Goal: Transaction & Acquisition: Subscribe to service/newsletter

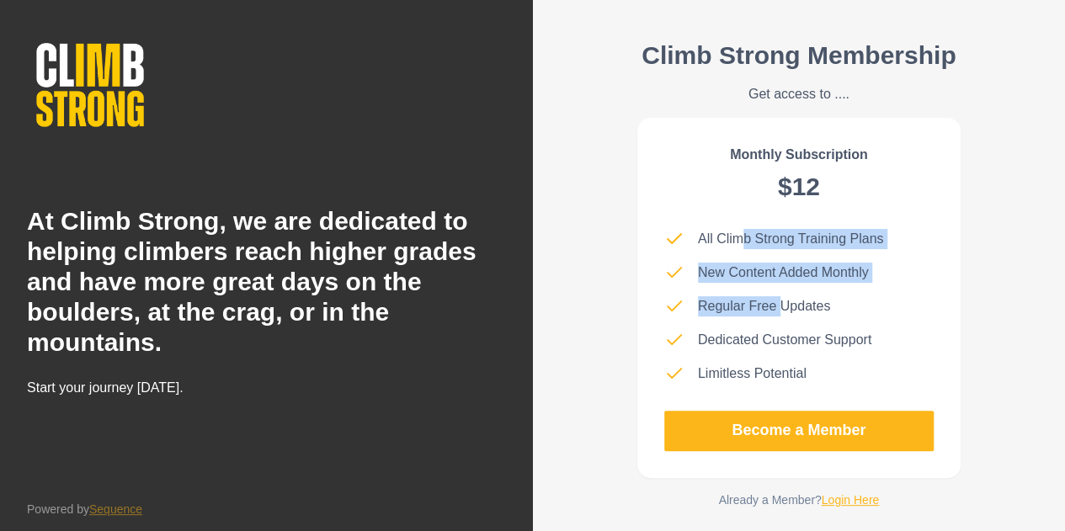
drag, startPoint x: 744, startPoint y: 240, endPoint x: 781, endPoint y: 308, distance: 77.6
click at [781, 308] on ul "All Climb Strong Training Plans New Content Added Monthly Regular Free Updates …" at bounding box center [798, 306] width 269 height 155
click at [781, 308] on p "Regular Free Updates" at bounding box center [764, 306] width 132 height 20
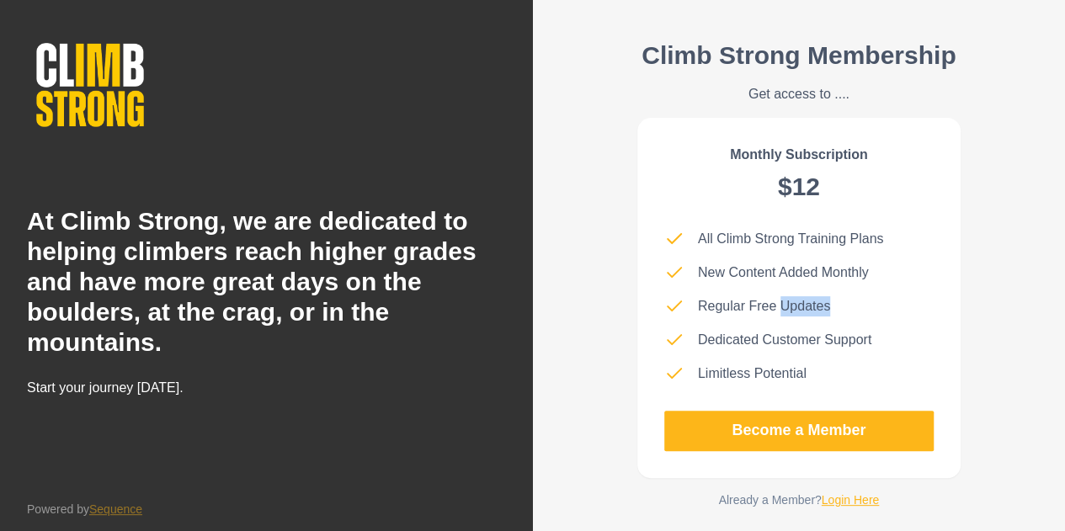
click at [781, 308] on p "Regular Free Updates" at bounding box center [764, 306] width 132 height 20
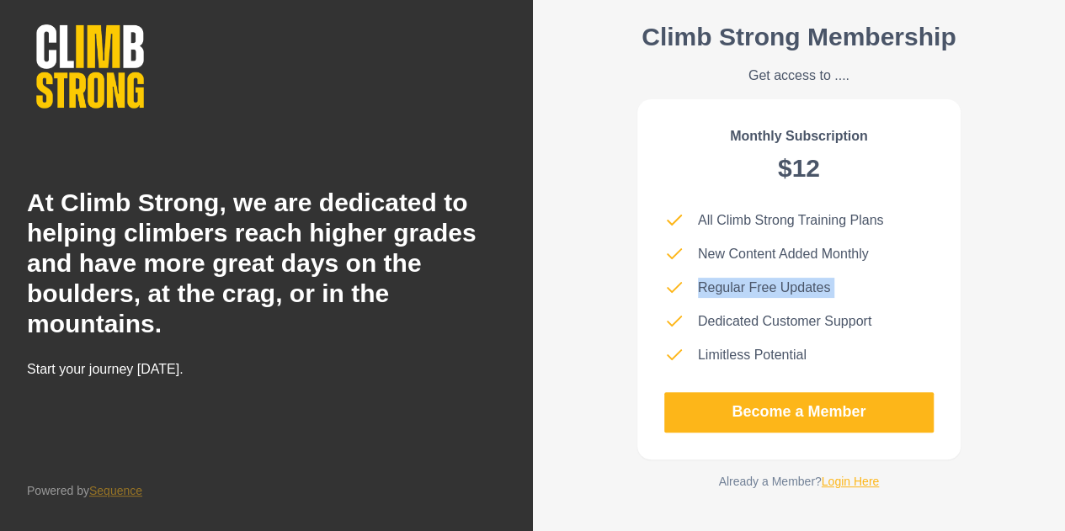
click at [842, 477] on link "Login Here" at bounding box center [851, 481] width 58 height 13
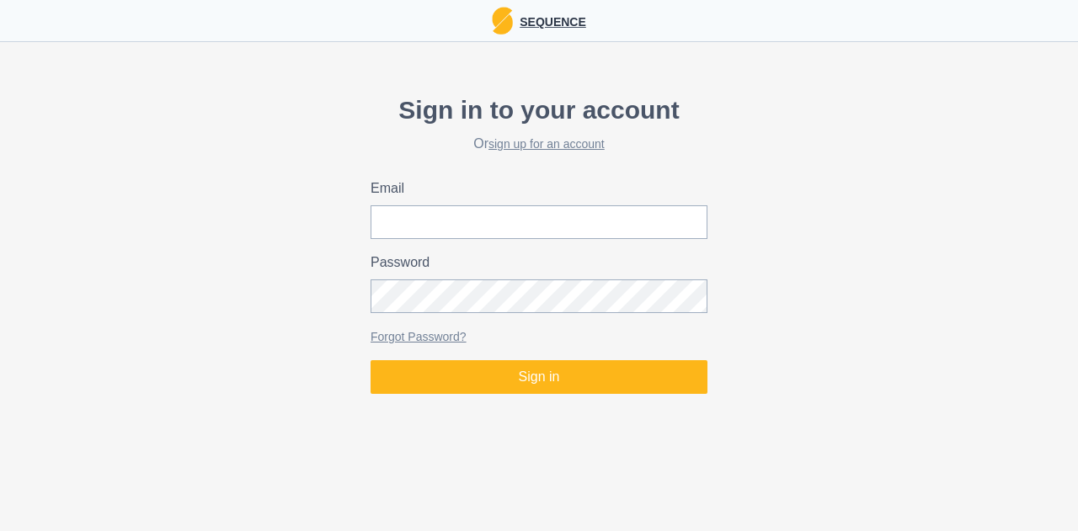
click at [512, 24] on img at bounding box center [502, 21] width 21 height 28
click at [535, 11] on p "Sequence" at bounding box center [549, 20] width 73 height 21
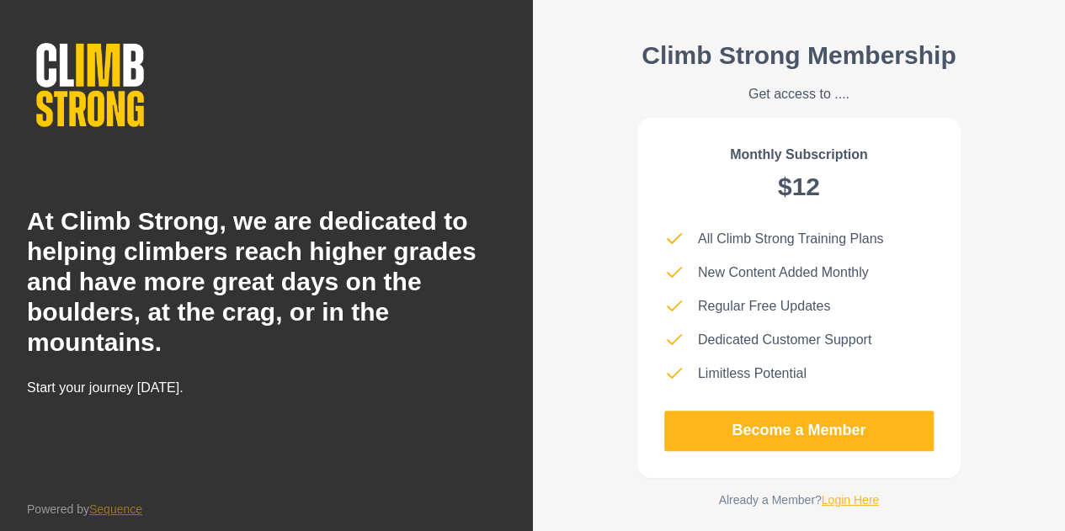
scroll to position [19, 0]
